Goal: Task Accomplishment & Management: Use online tool/utility

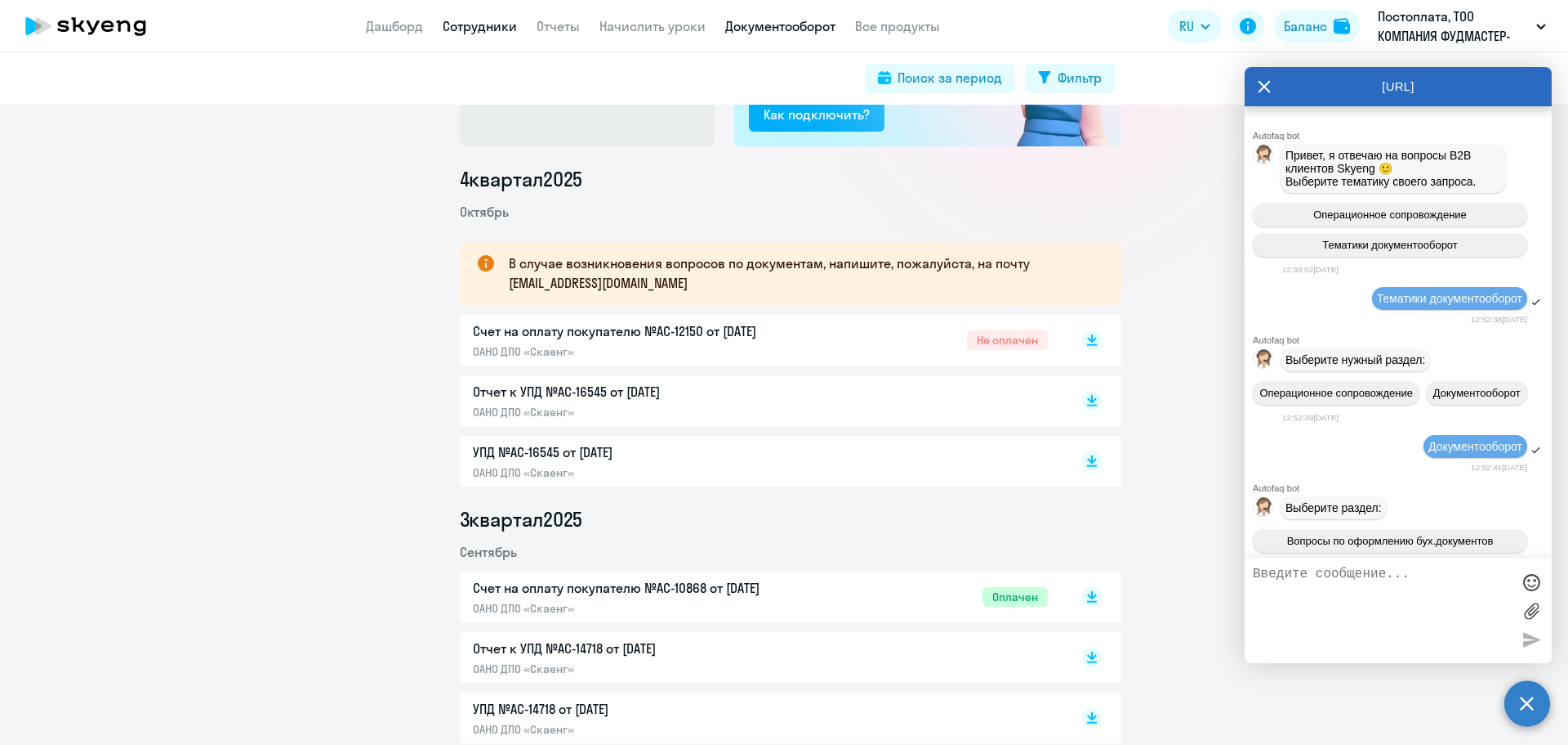
scroll to position [7112, 0]
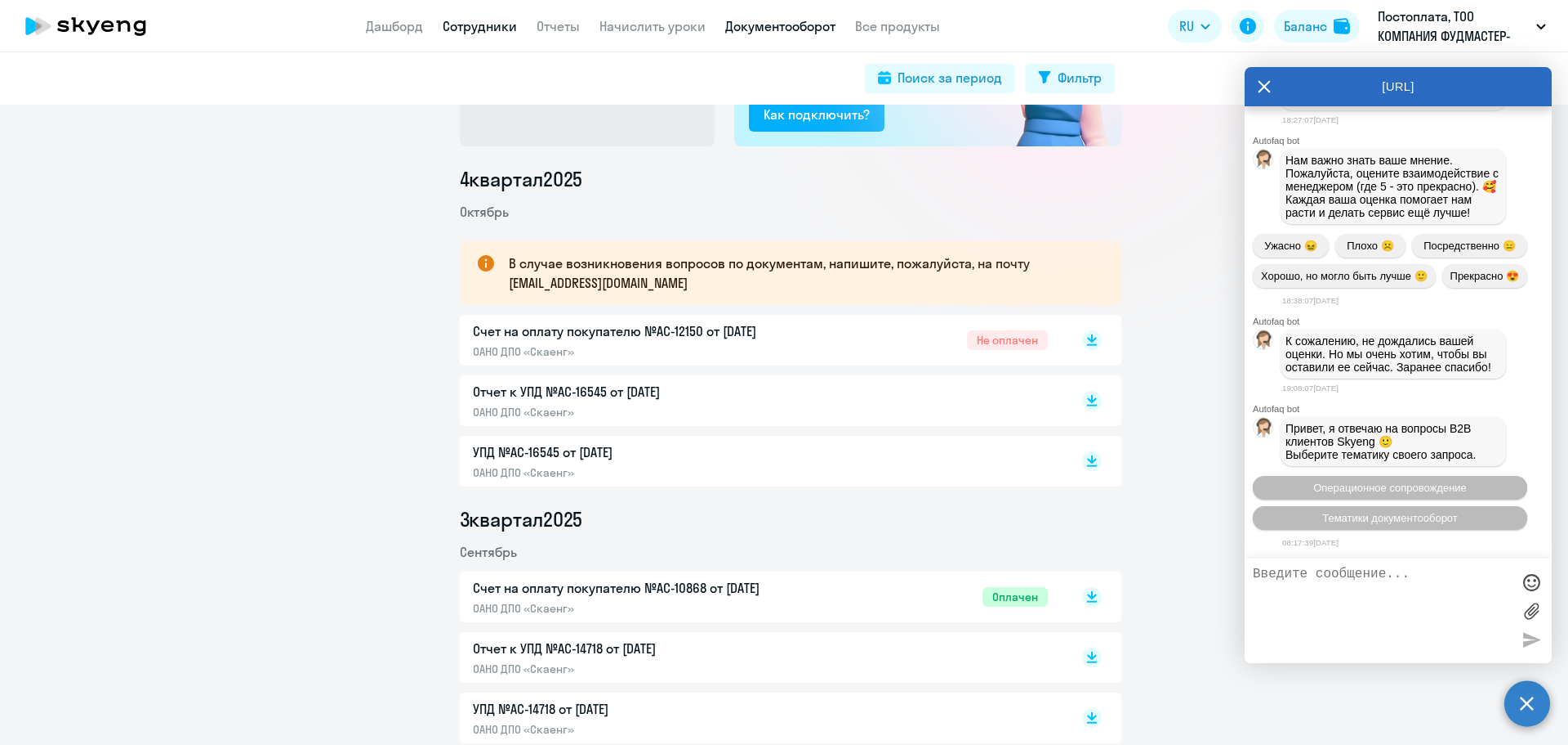
click at [511, 24] on link "Сотрудники" at bounding box center [480, 26] width 74 height 17
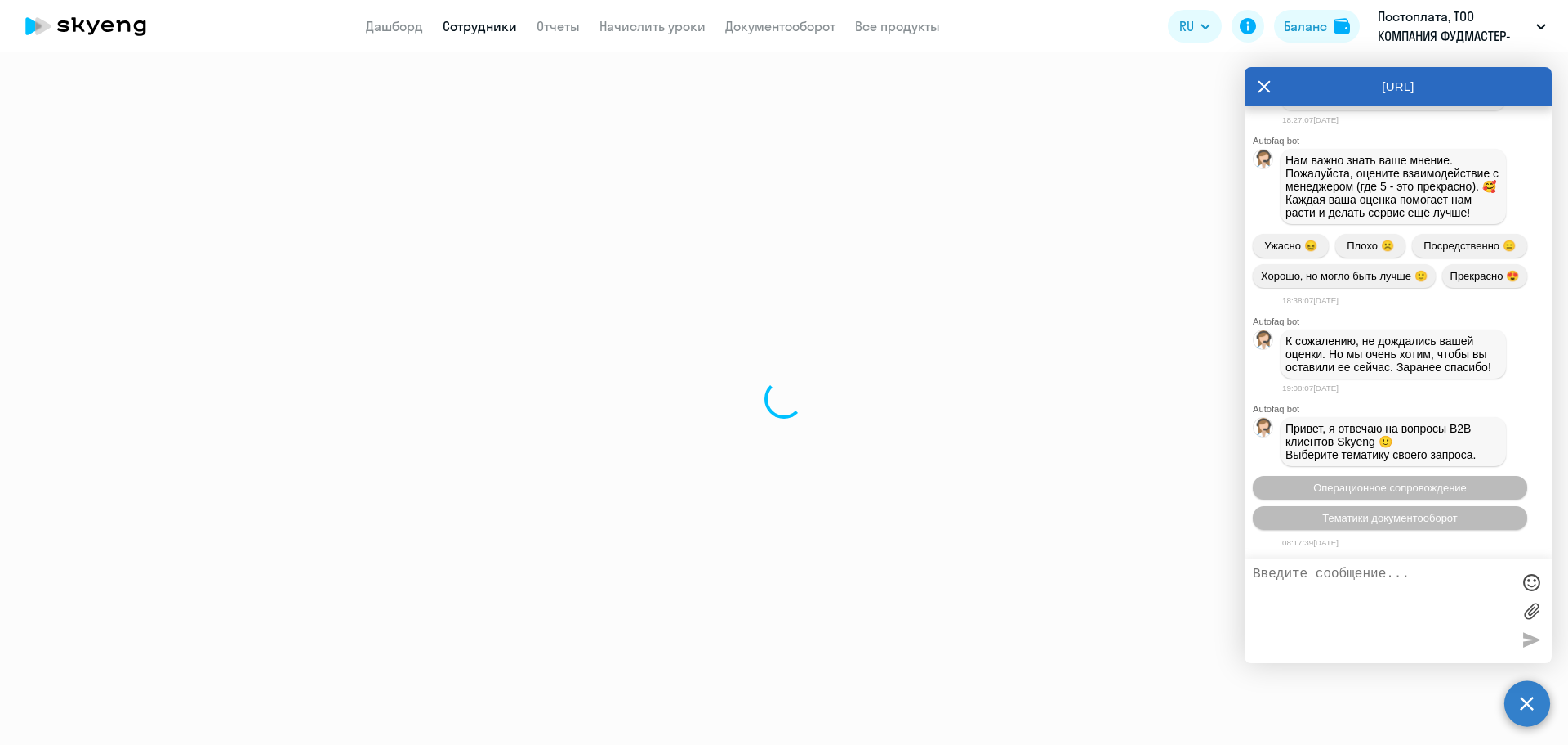
select select "30"
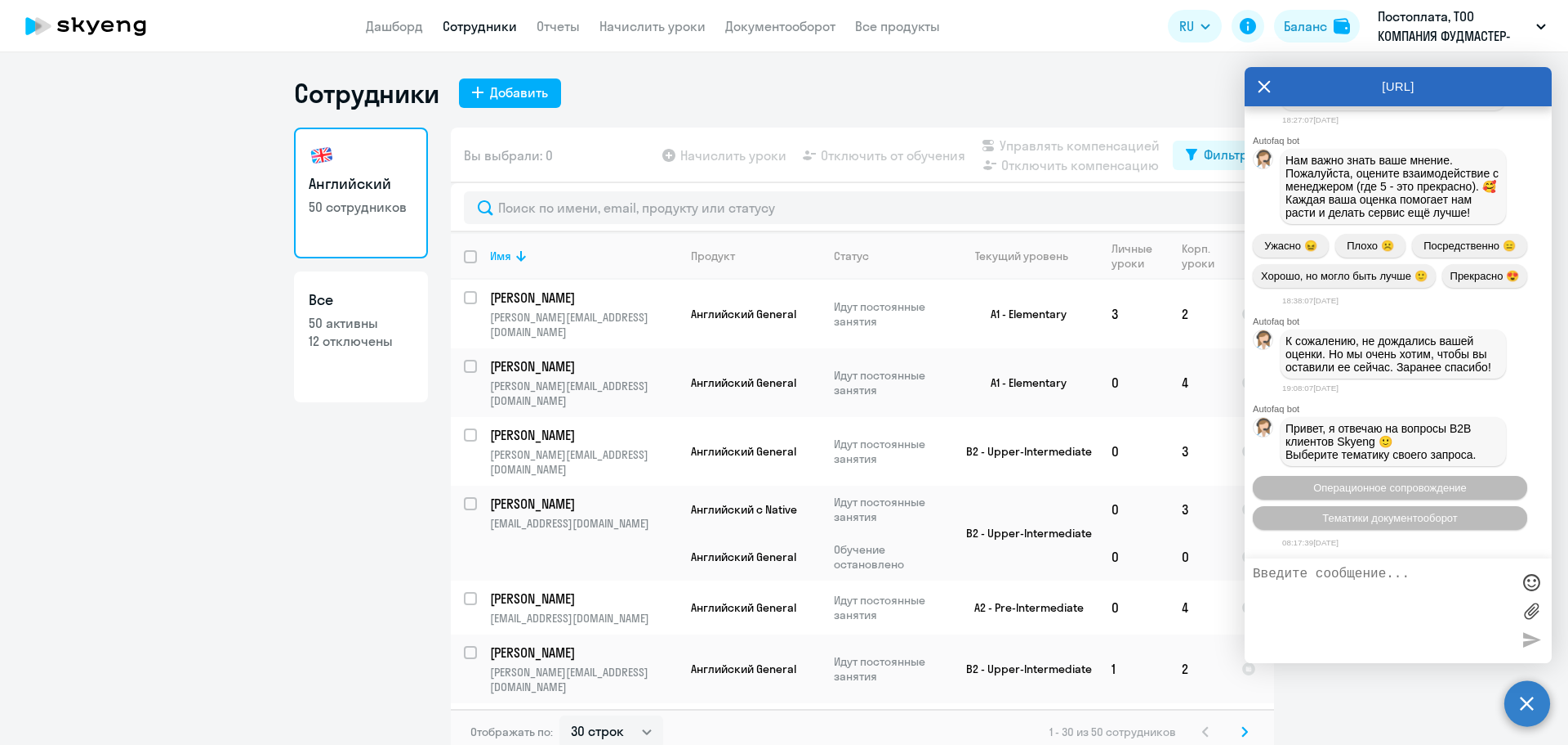
click at [1262, 86] on icon at bounding box center [1264, 86] width 13 height 39
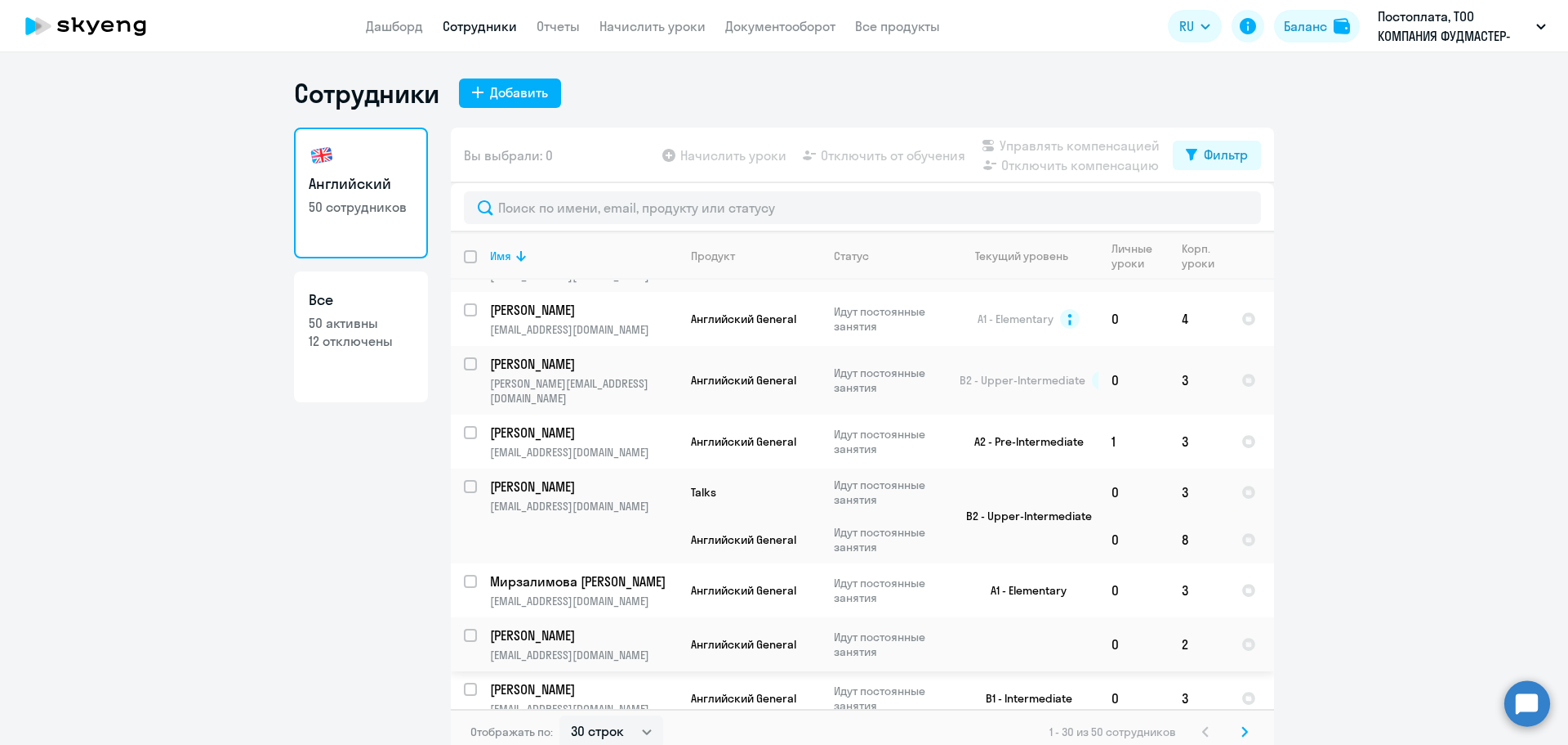
scroll to position [490, 0]
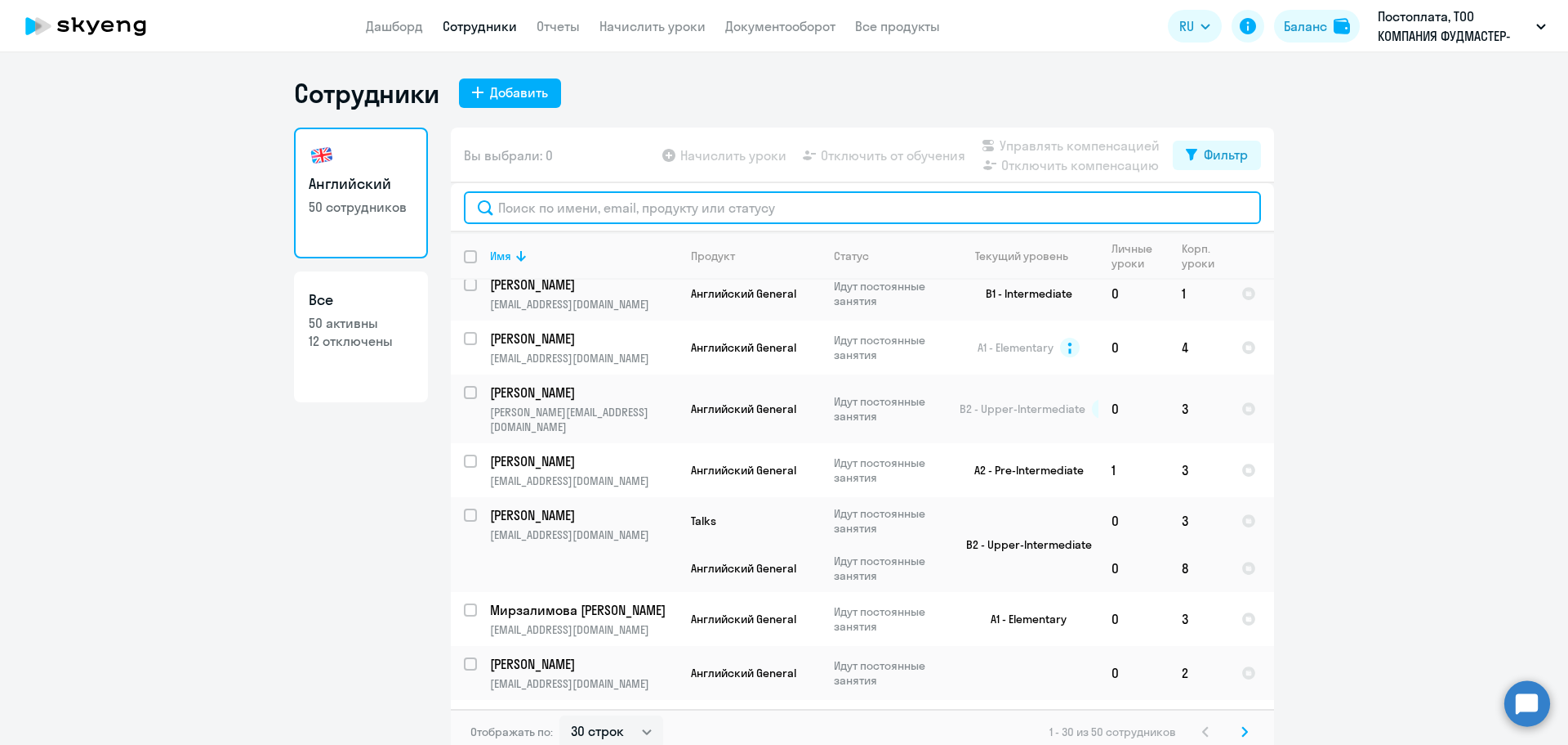
click at [612, 207] on input "text" at bounding box center [862, 207] width 797 height 33
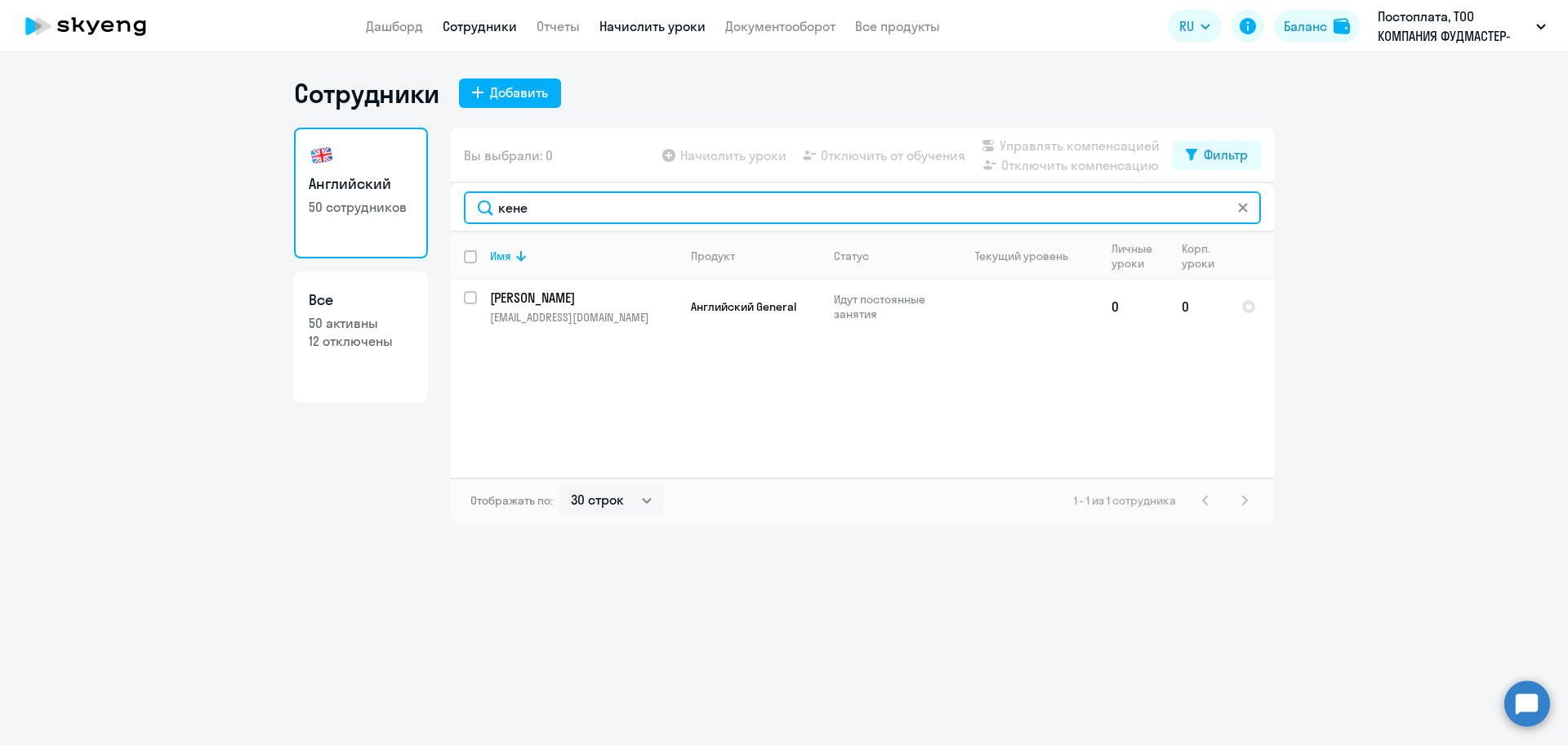
type input "кене"
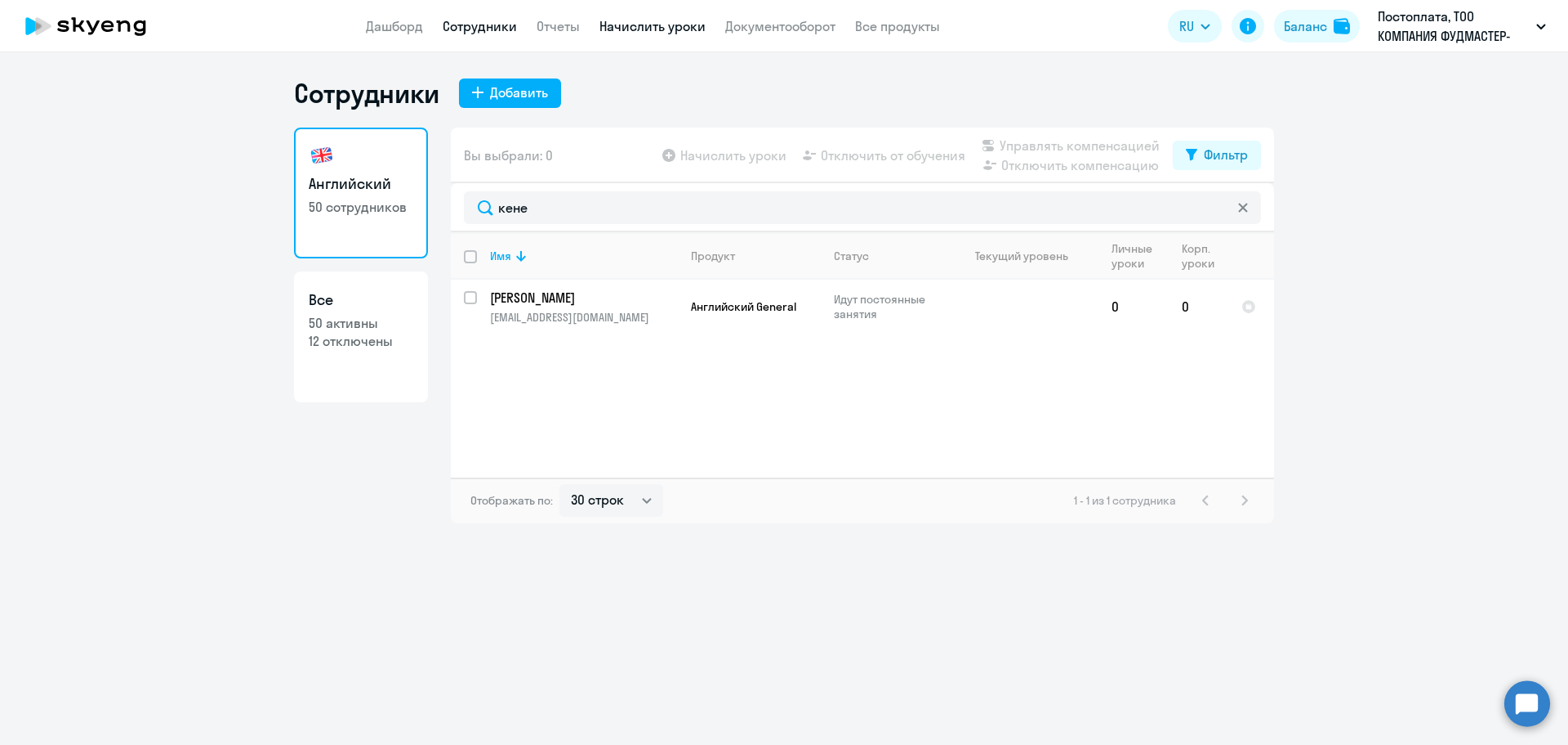
click at [675, 24] on link "Начислить уроки" at bounding box center [653, 26] width 106 height 17
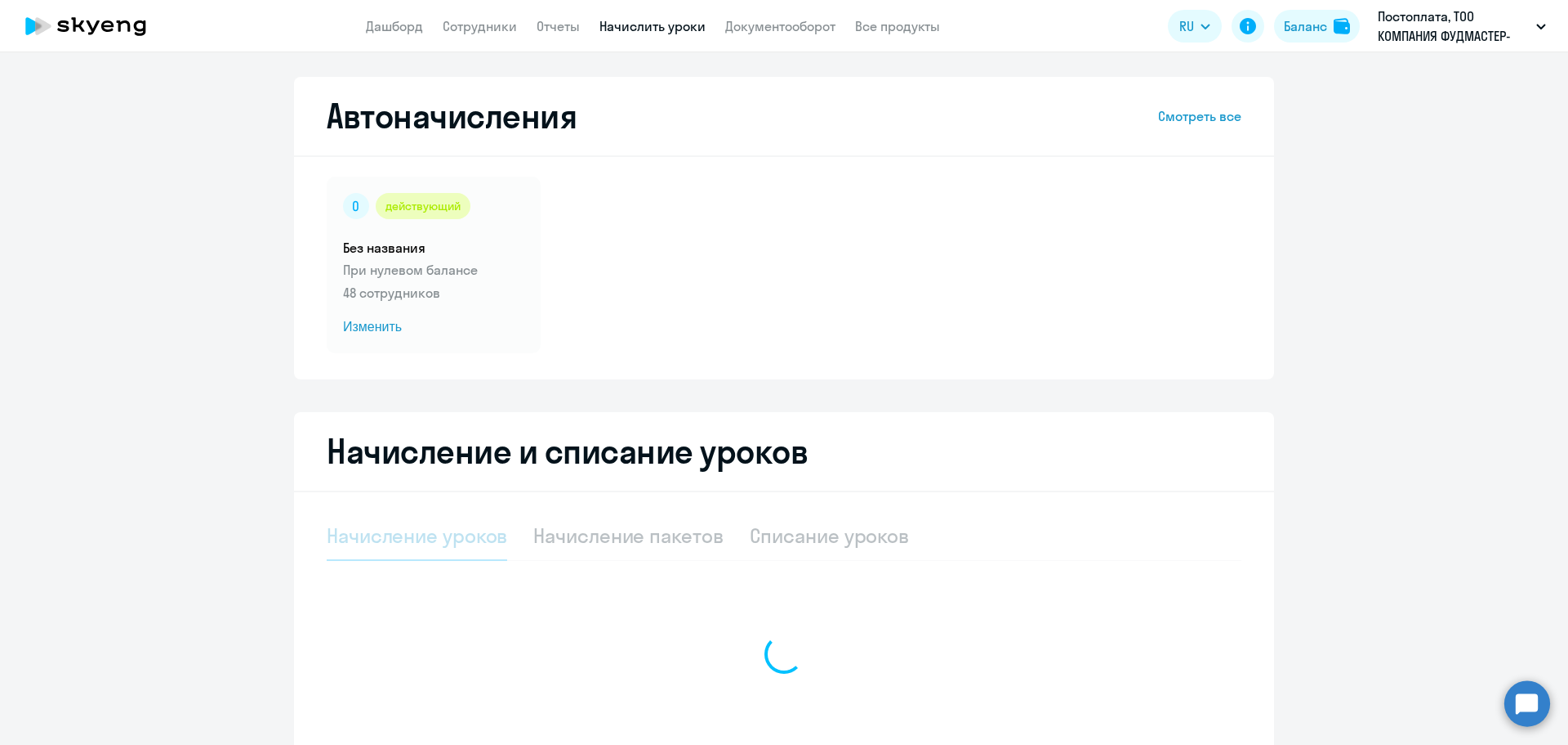
select select "10"
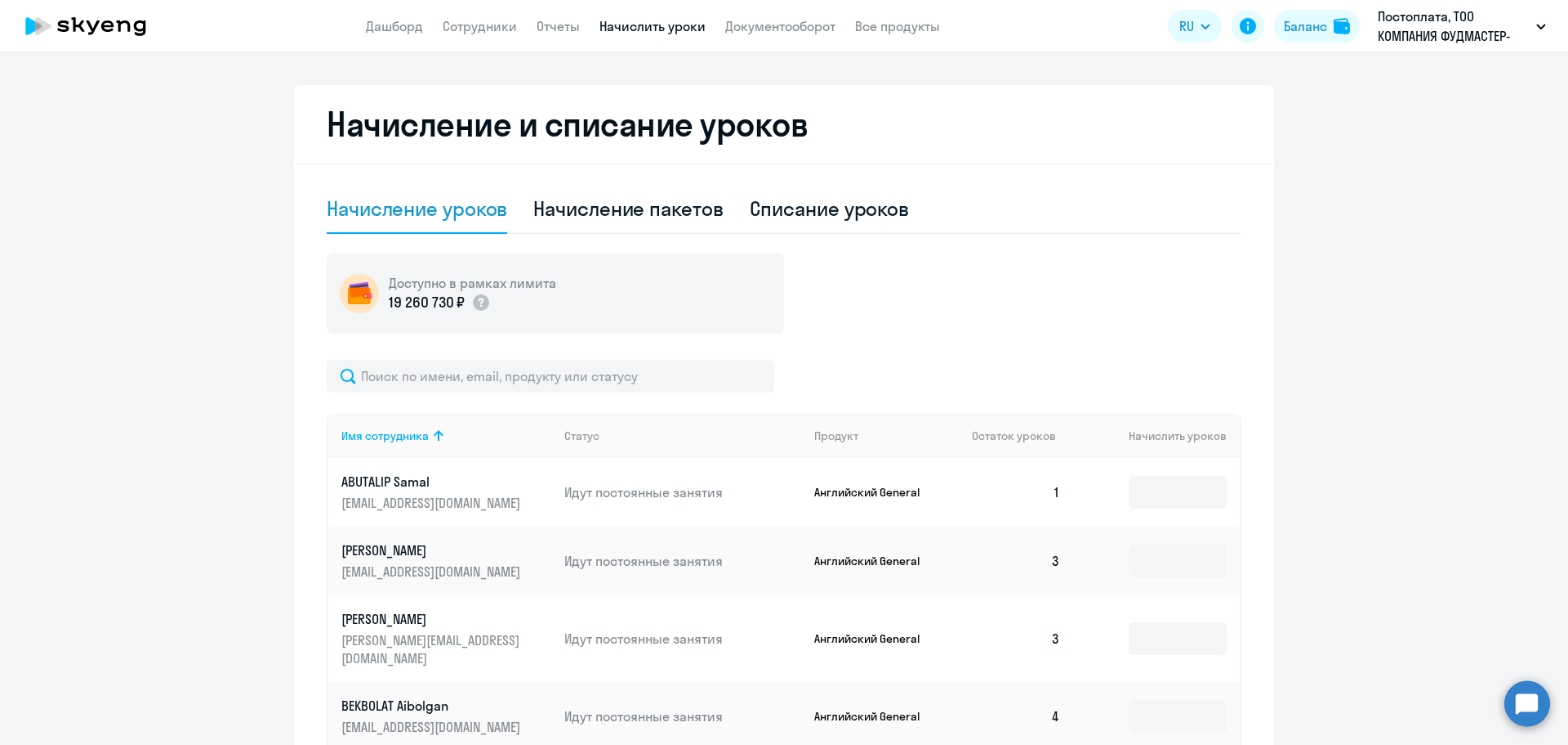
scroll to position [409, 0]
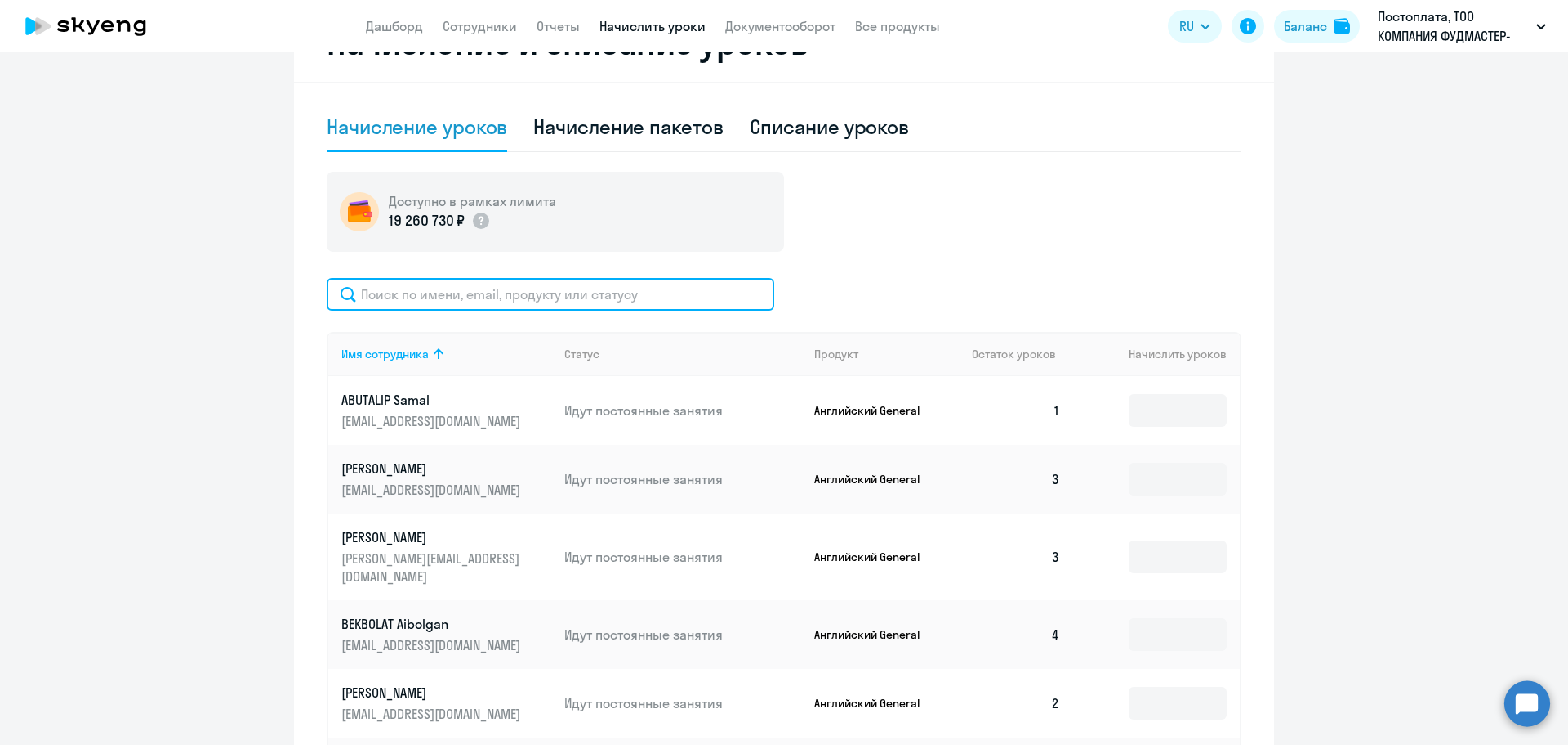
click at [458, 295] on input "text" at bounding box center [551, 294] width 447 height 33
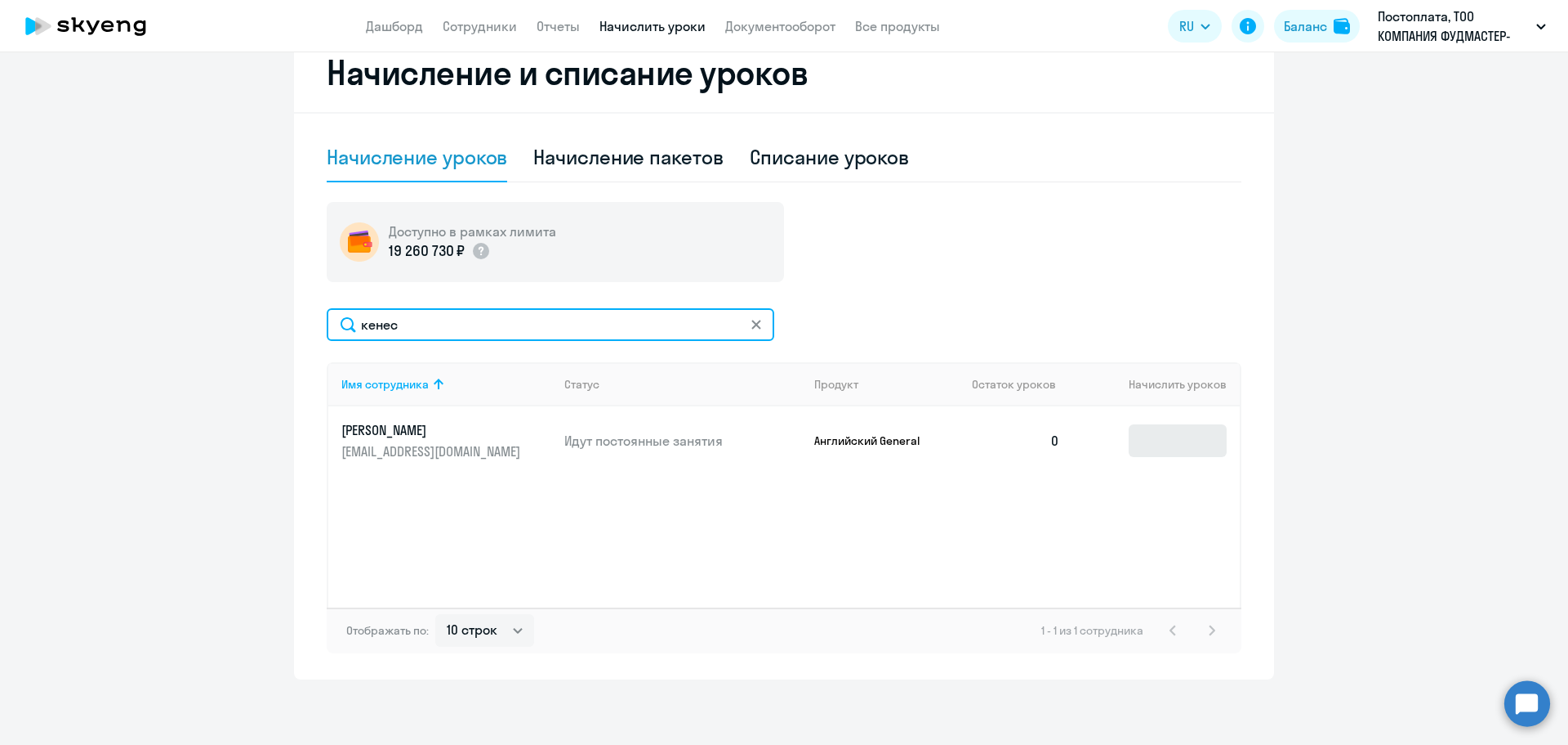
type input "кенес"
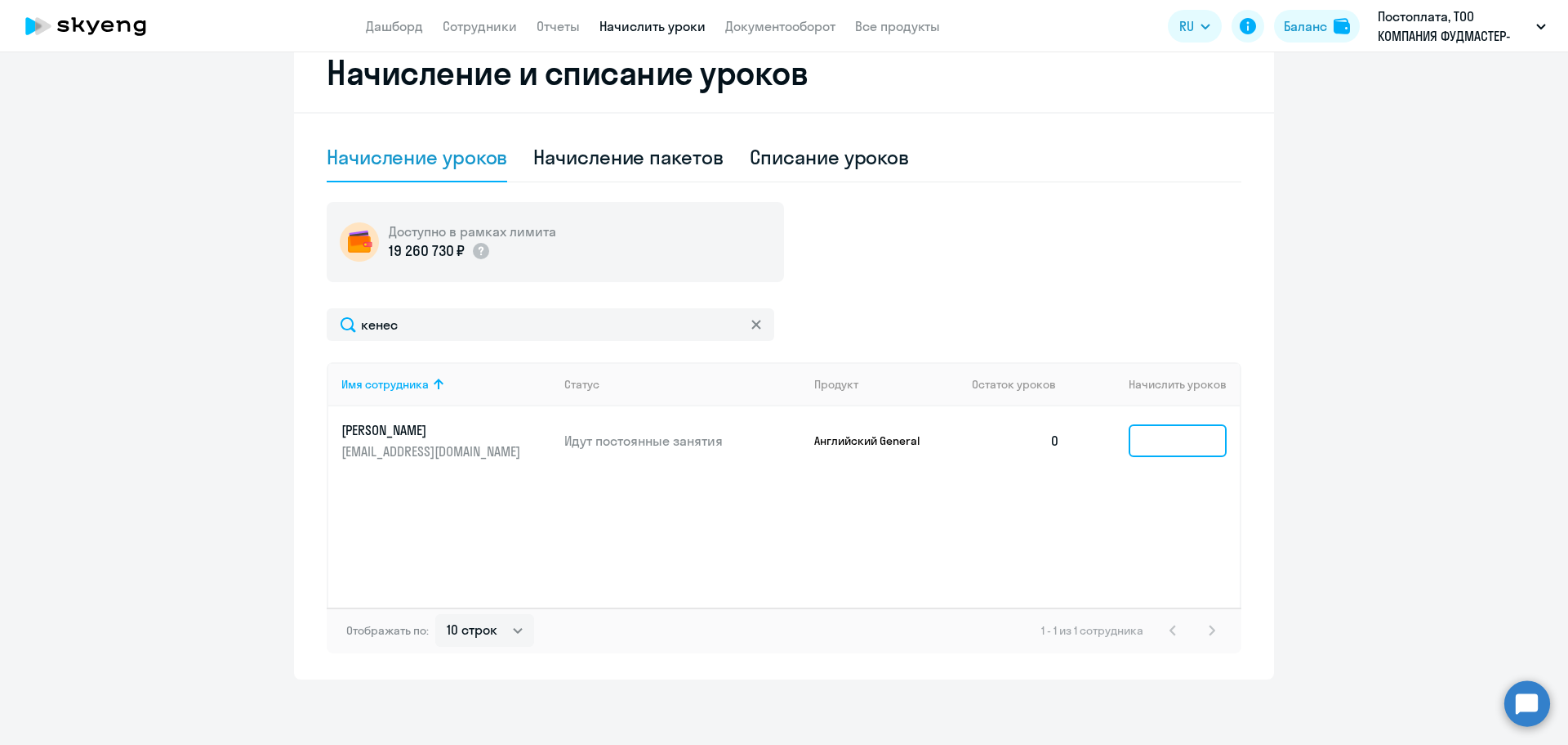
click at [1186, 433] on input at bounding box center [1178, 440] width 98 height 33
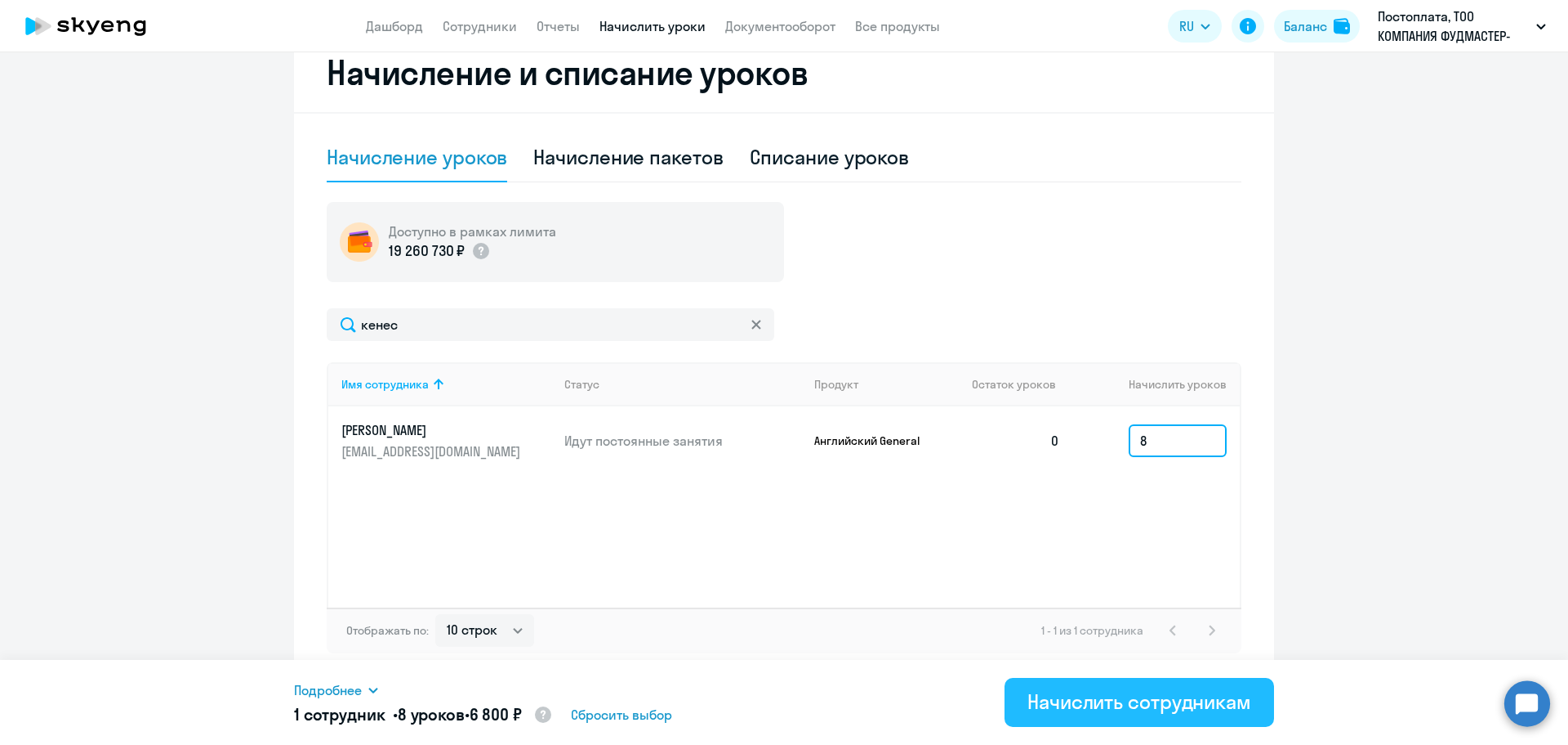
type input "8"
click at [1117, 712] on div "Начислить сотрудникам" at bounding box center [1139, 701] width 224 height 26
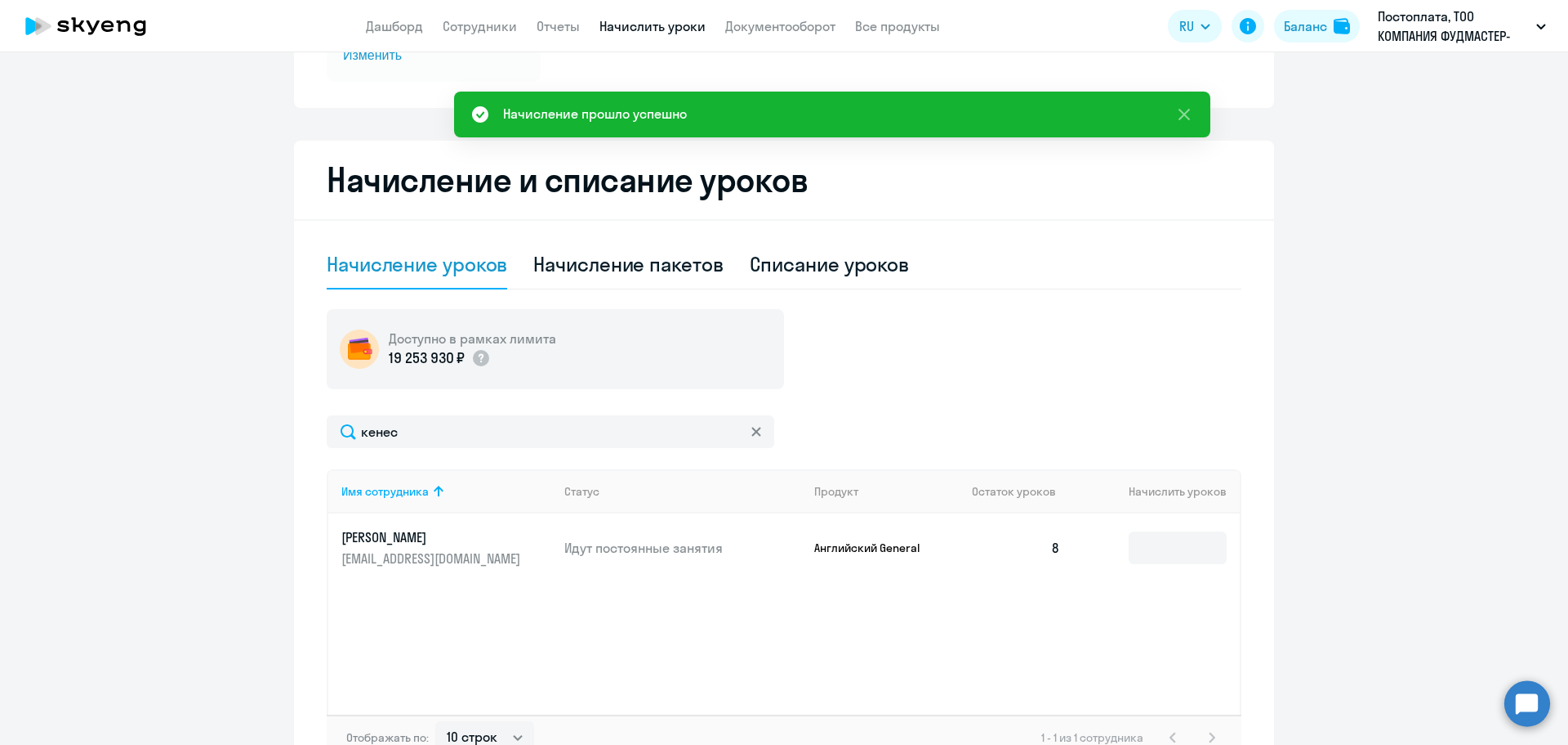
scroll to position [133, 0]
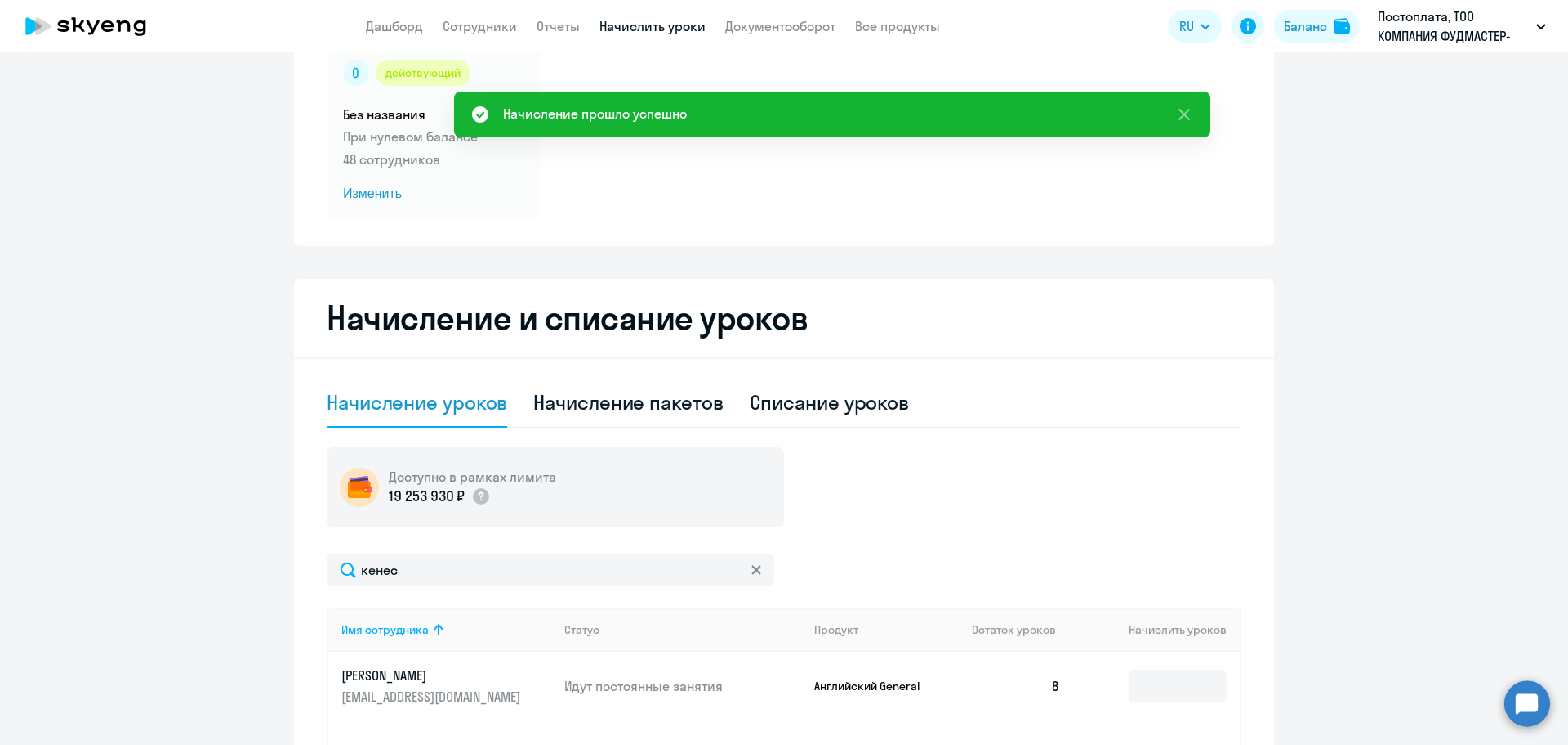
click at [467, 17] on app-menu-item-link "Сотрудники" at bounding box center [480, 27] width 74 height 20
click at [473, 20] on link "Сотрудники" at bounding box center [480, 26] width 74 height 17
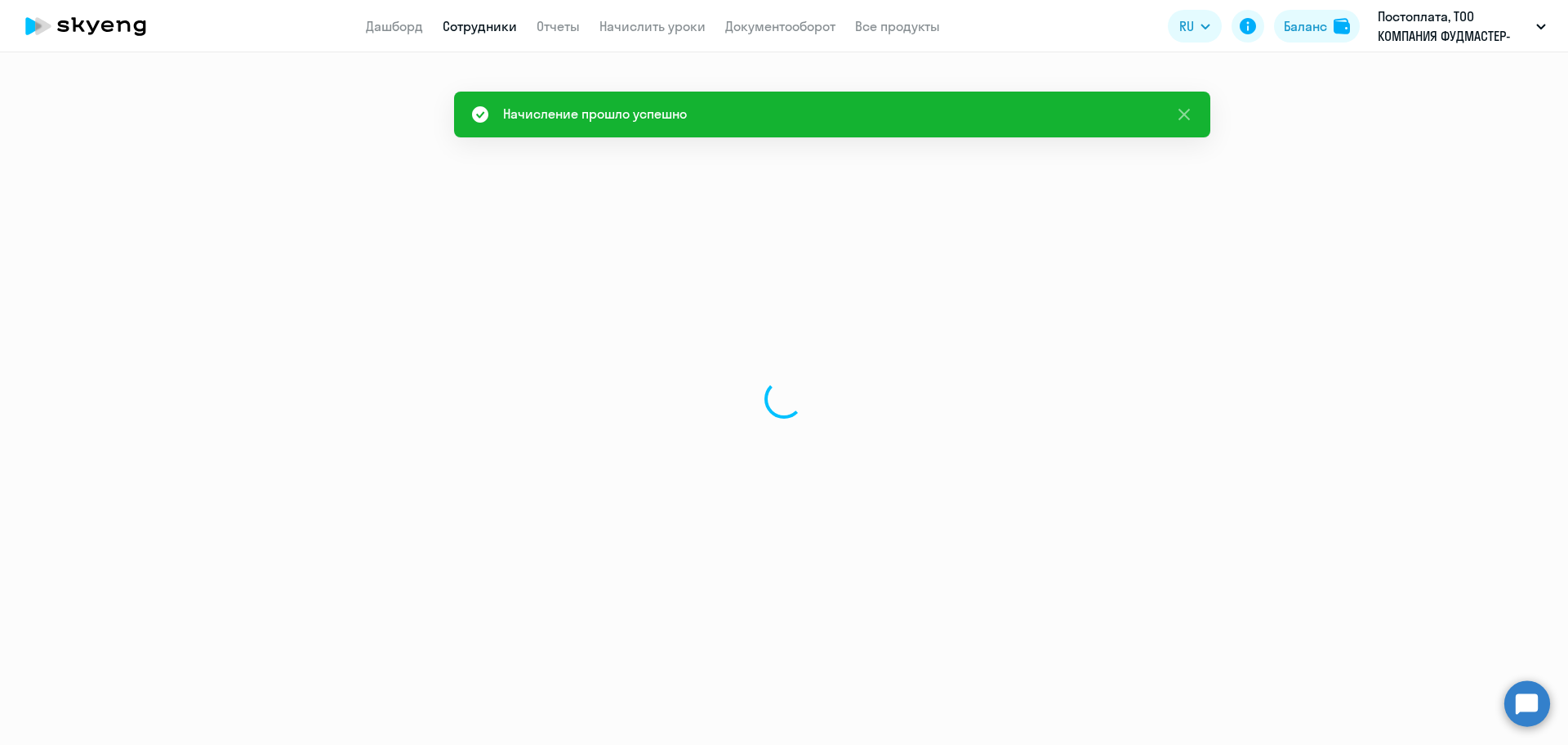
select select "30"
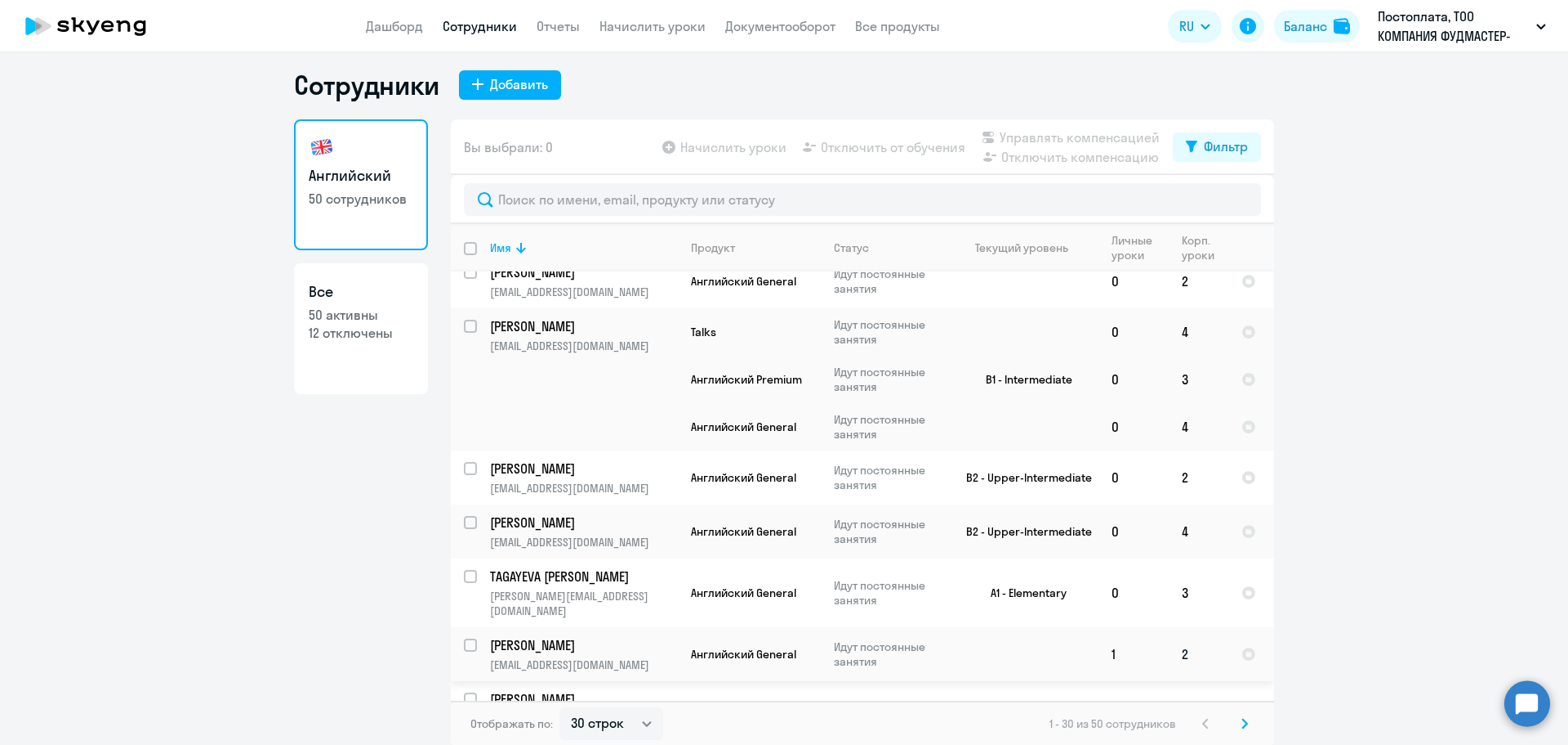
scroll to position [10, 0]
click at [1242, 721] on icon at bounding box center [1244, 722] width 5 height 9
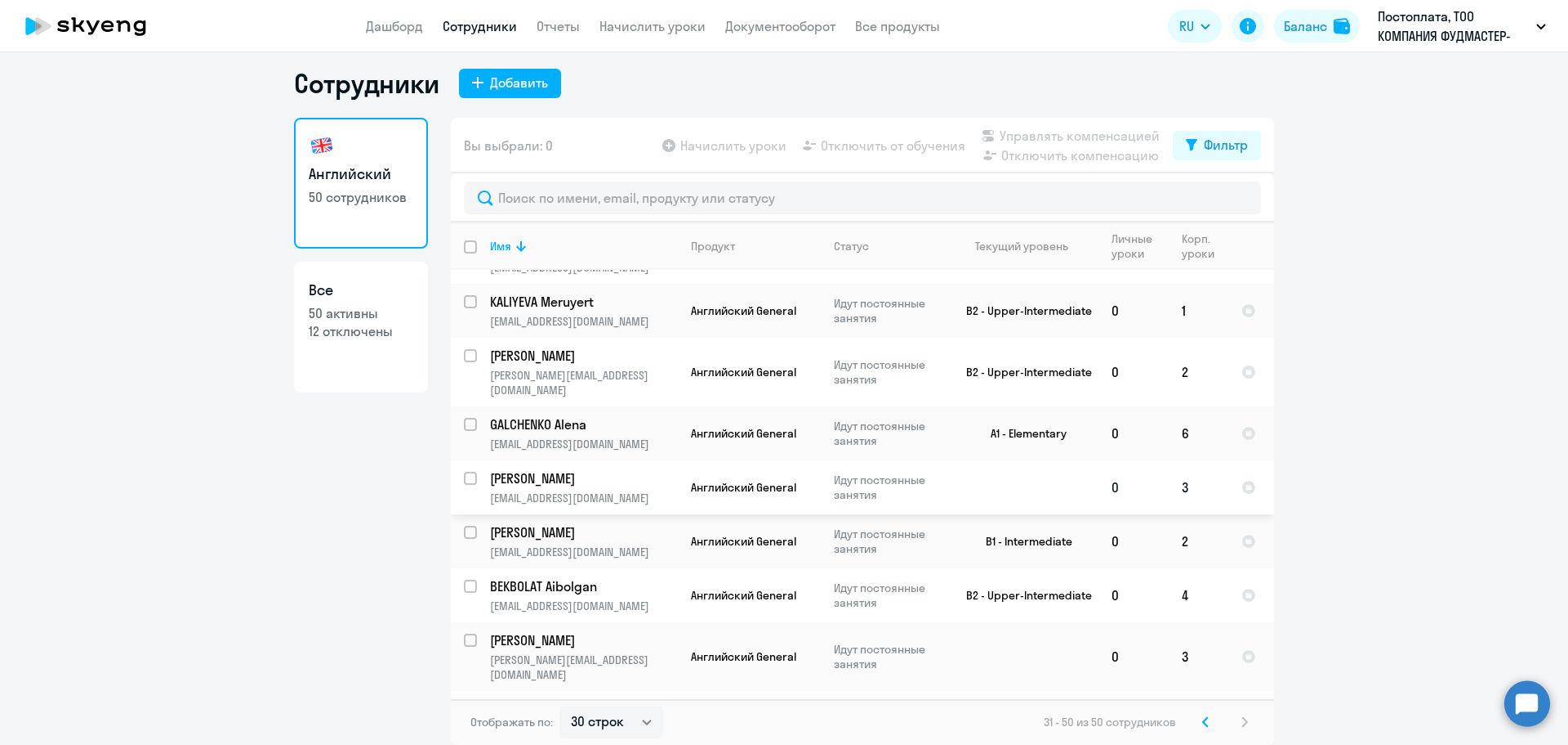
scroll to position [649, 0]
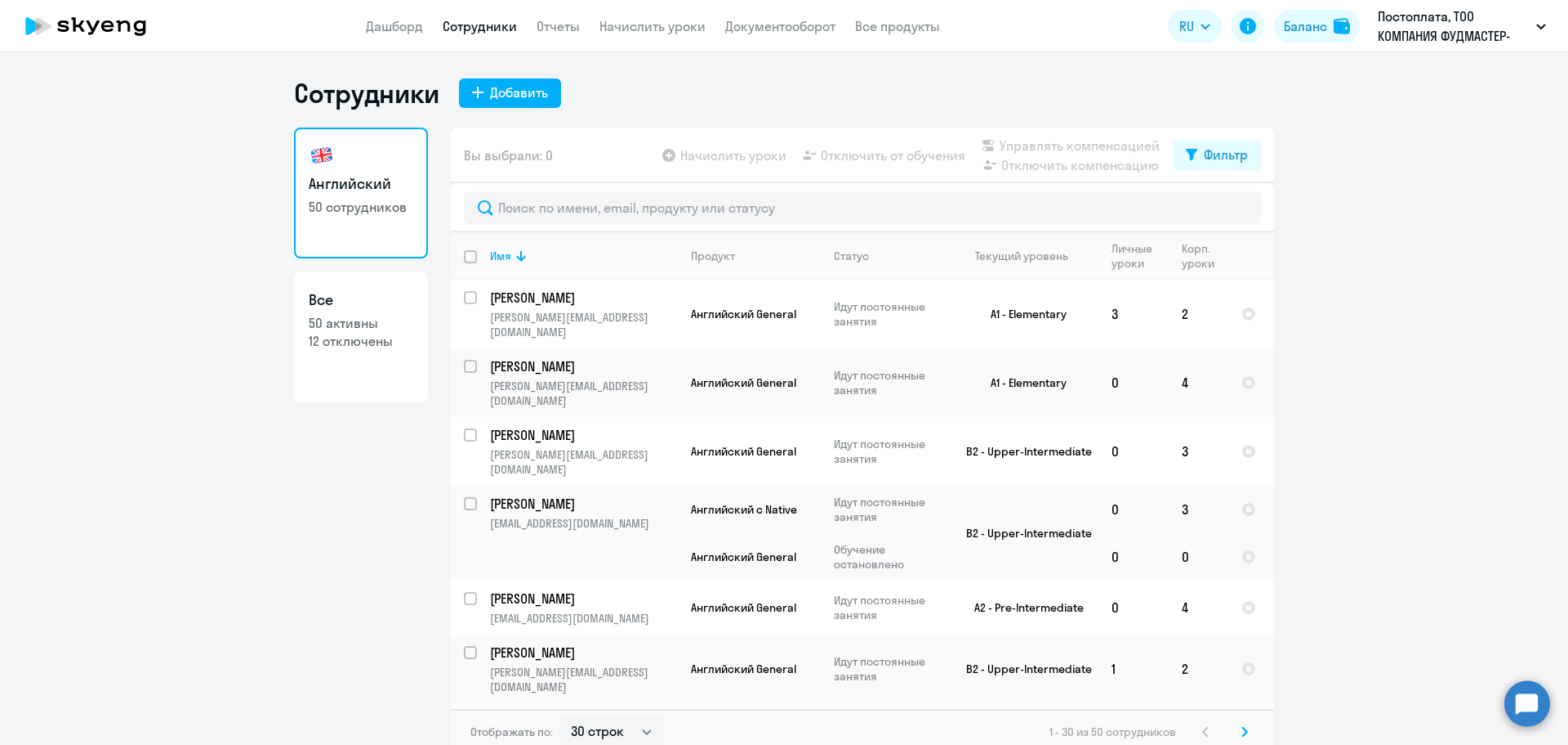
select select "30"
